Goal: Task Accomplishment & Management: Manage account settings

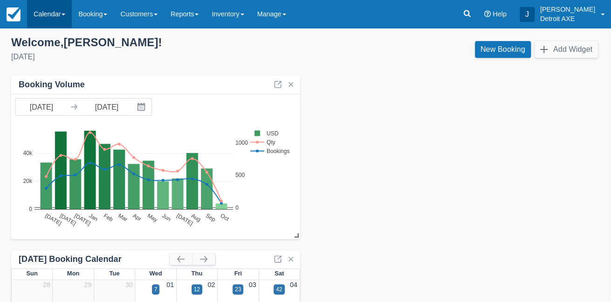
click at [61, 22] on link "Calendar" at bounding box center [49, 14] width 45 height 28
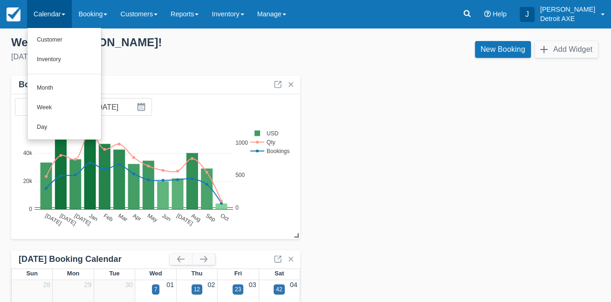
click at [64, 109] on link "Week" at bounding box center [64, 108] width 74 height 20
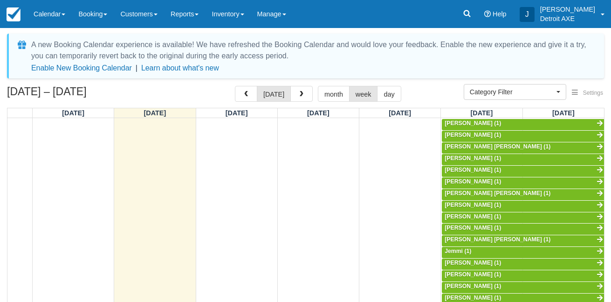
select select
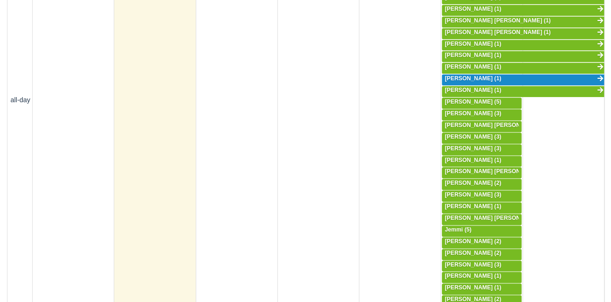
scroll to position [485, 0]
click at [481, 192] on span "Douglas George (3)" at bounding box center [473, 195] width 56 height 7
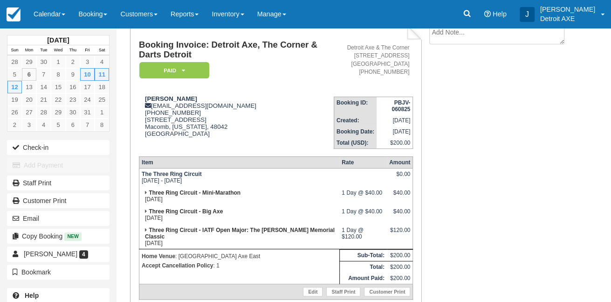
scroll to position [87, 0]
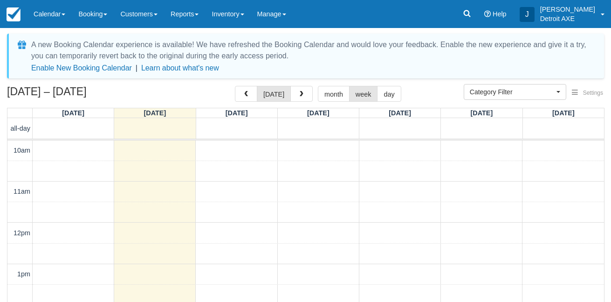
select select
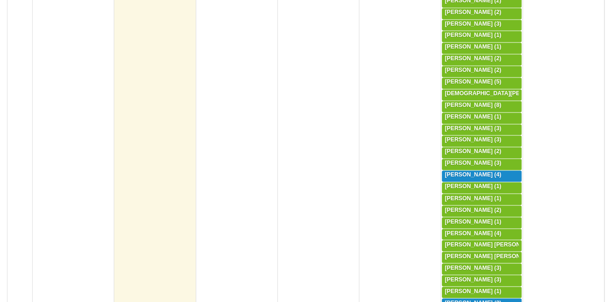
scroll to position [728, 0]
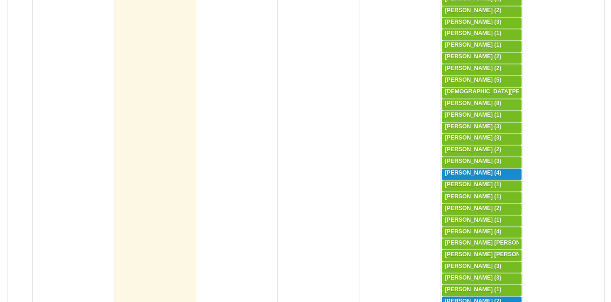
click at [491, 216] on span "Richard Kostyn (1)" at bounding box center [473, 219] width 56 height 7
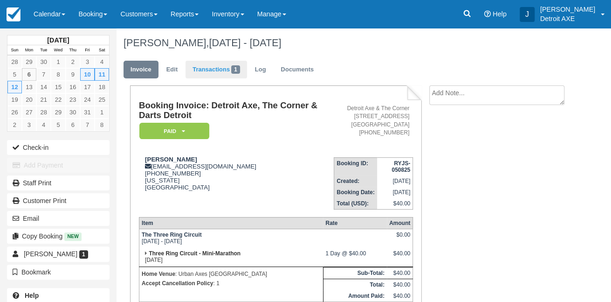
click at [216, 69] on link "Transactions 1" at bounding box center [216, 70] width 62 height 18
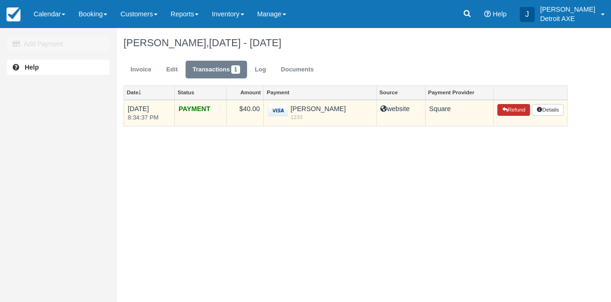
click at [512, 111] on button "Refund" at bounding box center [513, 110] width 33 height 12
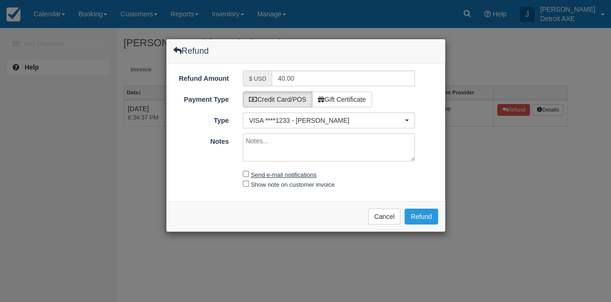
click at [295, 171] on label "Send e-mail notifications" at bounding box center [284, 174] width 66 height 7
click at [249, 171] on input "Send e-mail notifications" at bounding box center [246, 174] width 6 height 6
checkbox input "true"
click at [301, 181] on label "Show note on customer invoice" at bounding box center [293, 184] width 84 height 7
click at [249, 181] on input "Show note on customer invoice" at bounding box center [246, 183] width 6 height 6
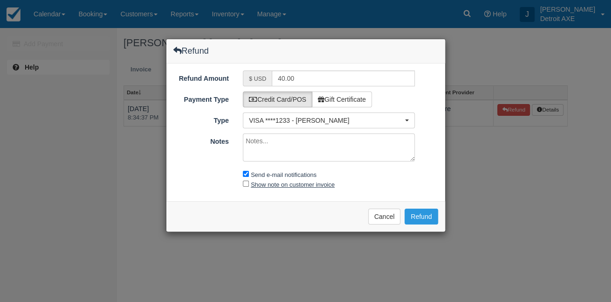
checkbox input "true"
click at [429, 215] on button "Refund" at bounding box center [421, 216] width 33 height 16
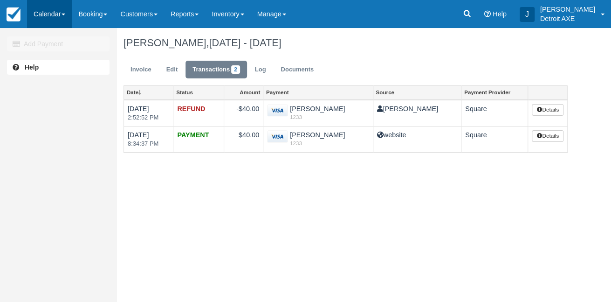
drag, startPoint x: 49, startPoint y: 15, endPoint x: 51, endPoint y: 20, distance: 5.5
click at [49, 15] on link "Calendar" at bounding box center [49, 14] width 45 height 28
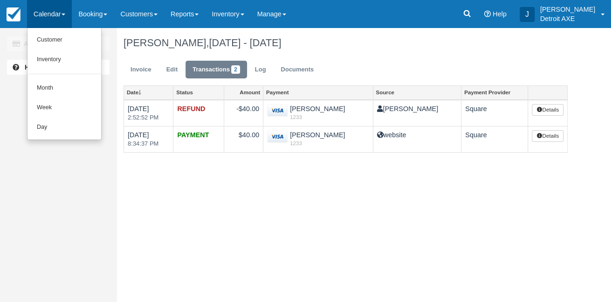
click at [62, 106] on link "Week" at bounding box center [64, 108] width 74 height 20
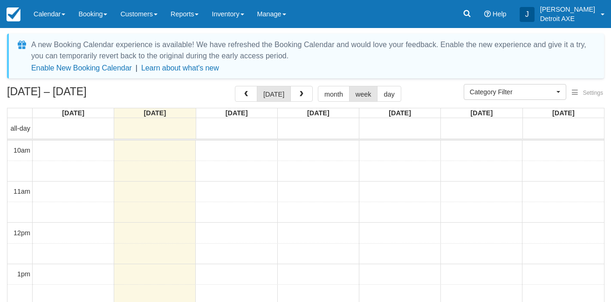
select select
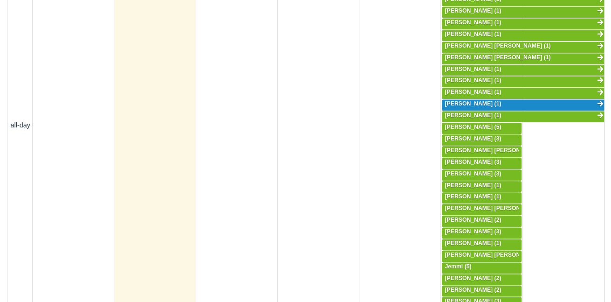
scroll to position [509, 0]
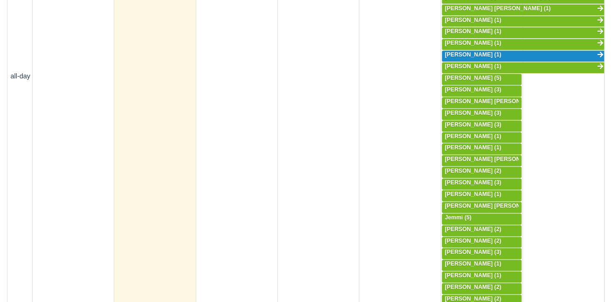
click at [477, 179] on span "[PERSON_NAME] (3)" at bounding box center [473, 182] width 56 height 7
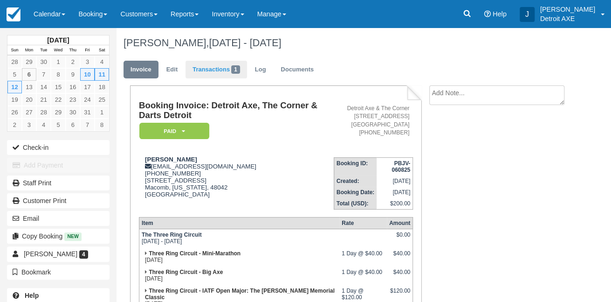
click at [213, 73] on link "Transactions 1" at bounding box center [216, 70] width 62 height 18
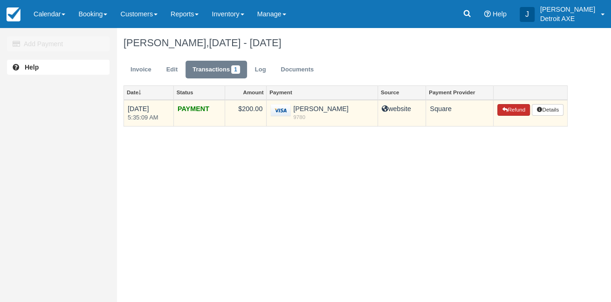
click at [519, 111] on button "Refund" at bounding box center [513, 110] width 33 height 12
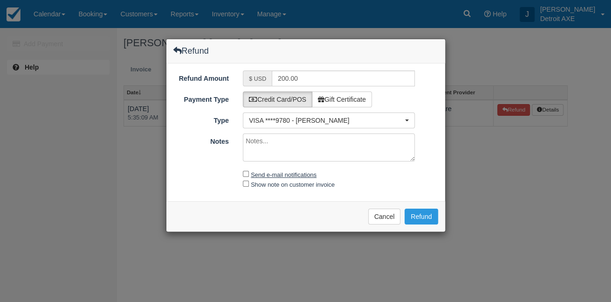
click at [280, 171] on label "Send e-mail notifications" at bounding box center [284, 174] width 66 height 7
click at [249, 171] on input "Send e-mail notifications" at bounding box center [246, 174] width 6 height 6
checkbox input "true"
click at [281, 182] on label "Show note on customer invoice" at bounding box center [293, 184] width 84 height 7
click at [249, 182] on input "Show note on customer invoice" at bounding box center [246, 183] width 6 height 6
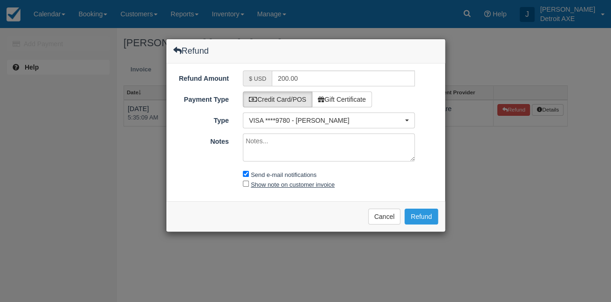
checkbox input "true"
click at [422, 215] on button "Refund" at bounding box center [421, 216] width 33 height 16
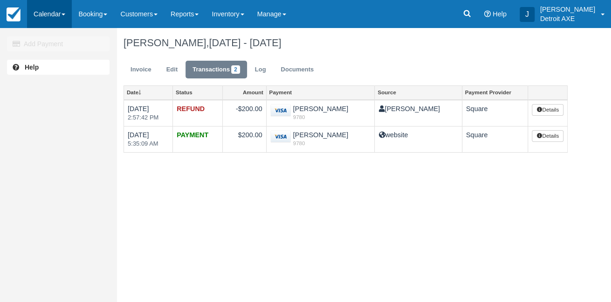
click at [62, 19] on link "Calendar" at bounding box center [49, 14] width 45 height 28
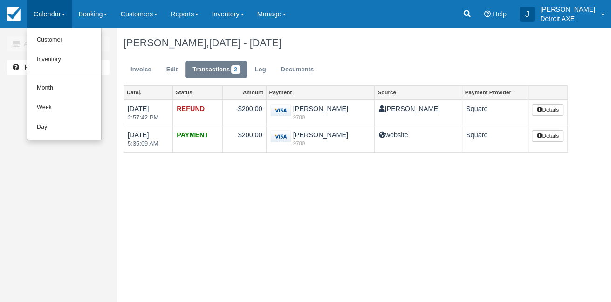
click at [65, 110] on link "Week" at bounding box center [64, 108] width 74 height 20
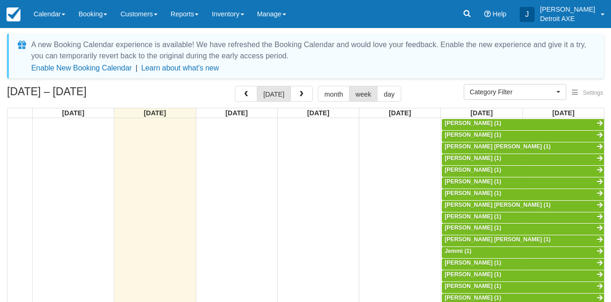
select select
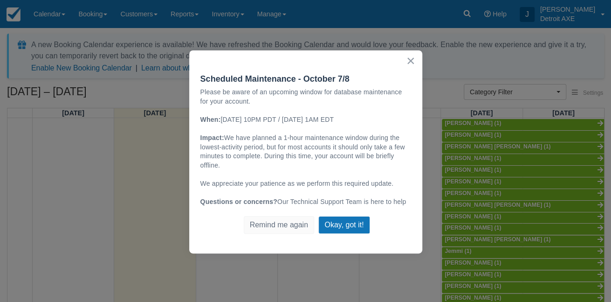
click at [410, 63] on button "×" at bounding box center [410, 60] width 9 height 15
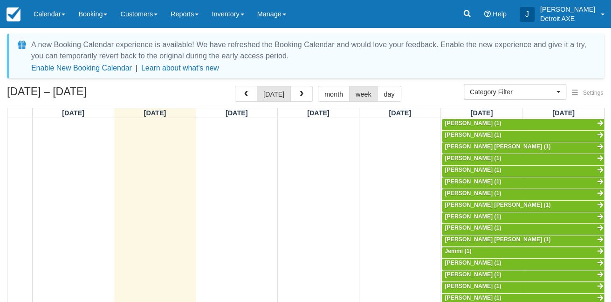
click at [476, 182] on span "Ciara Clements (1)" at bounding box center [473, 181] width 56 height 7
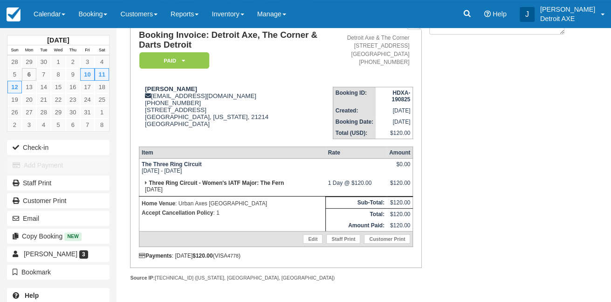
scroll to position [77, 0]
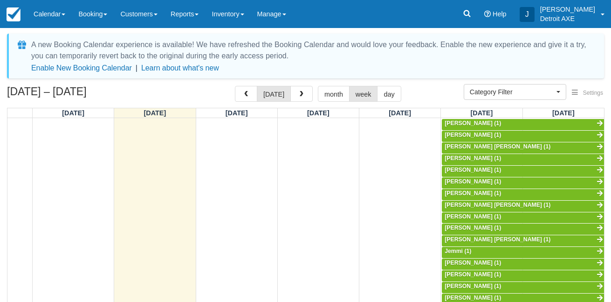
select select
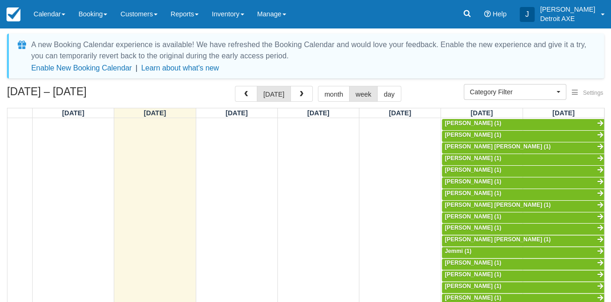
scroll to position [206, 0]
click at [486, 192] on span "Ciara Clements (1)" at bounding box center [473, 193] width 56 height 7
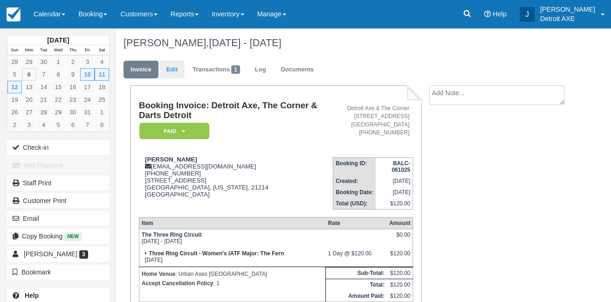
click at [177, 74] on link "Edit" at bounding box center [171, 70] width 25 height 18
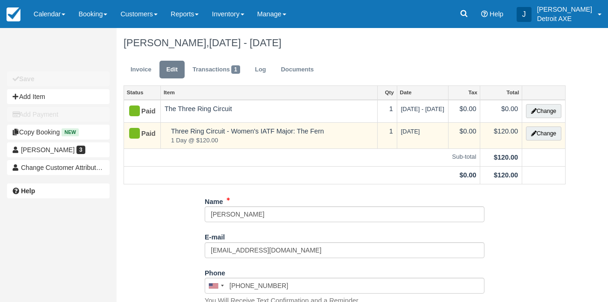
type input "[PHONE_NUMBER]"
click at [539, 137] on button "Change" at bounding box center [543, 133] width 35 height 14
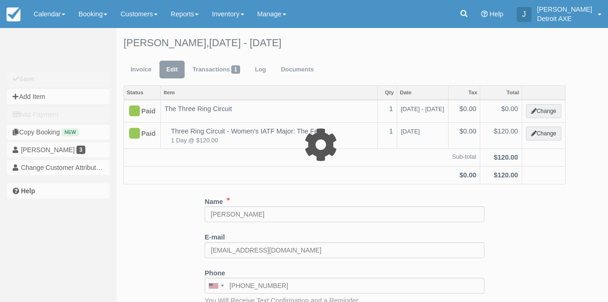
select select "13"
type input "120.00"
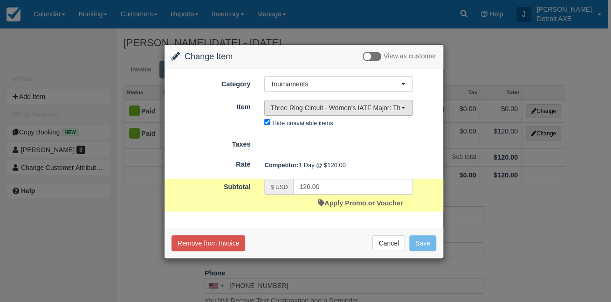
click at [320, 110] on span "Three Ring Circuit - Women's IATF Major: The Fern (112)" at bounding box center [335, 107] width 130 height 9
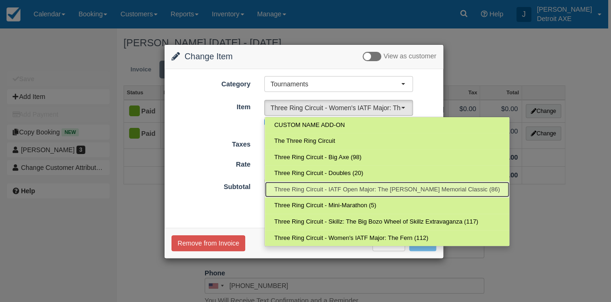
click at [398, 188] on span "Three Ring Circuit - IATF Open Major: The Ben Potter Memorial Classic (86)" at bounding box center [387, 189] width 226 height 9
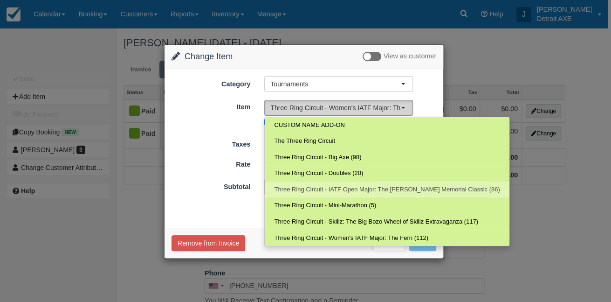
select select "227"
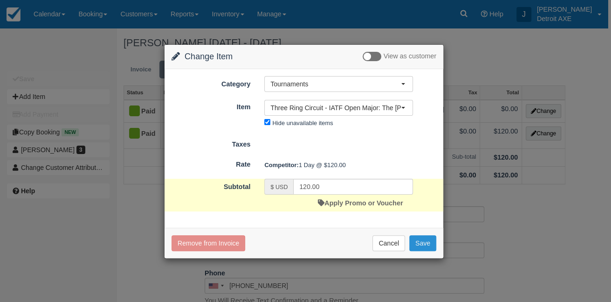
click at [423, 243] on button "Save" at bounding box center [422, 243] width 27 height 16
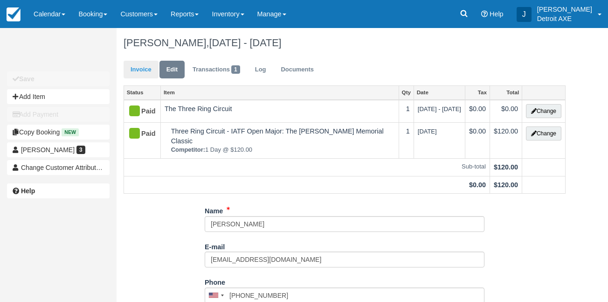
click at [140, 73] on link "Invoice" at bounding box center [140, 70] width 35 height 18
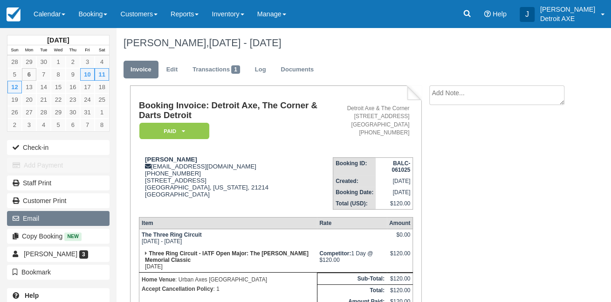
click at [61, 216] on button "Email" at bounding box center [58, 218] width 103 height 15
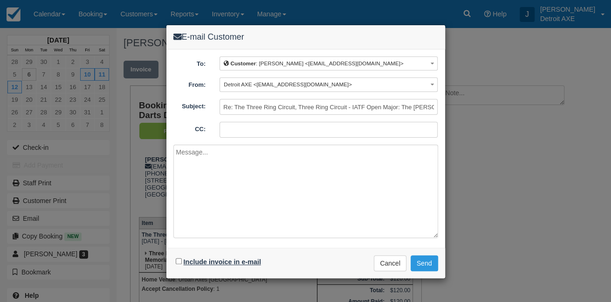
click at [216, 258] on label "Include invoice in e-mail" at bounding box center [222, 261] width 77 height 7
click at [182, 258] on input "Include invoice in e-mail" at bounding box center [179, 261] width 6 height 6
checkbox input "true"
click at [432, 266] on button "Send" at bounding box center [424, 263] width 27 height 16
